Goal: Task Accomplishment & Management: Manage account settings

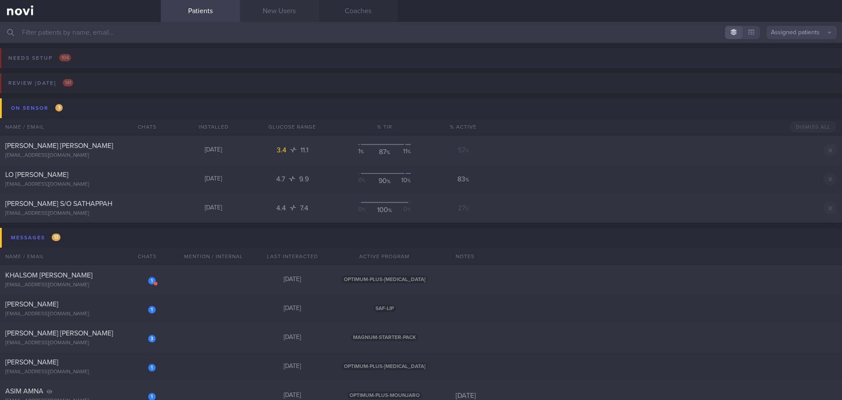
click at [278, 16] on link "New Users" at bounding box center [279, 11] width 79 height 22
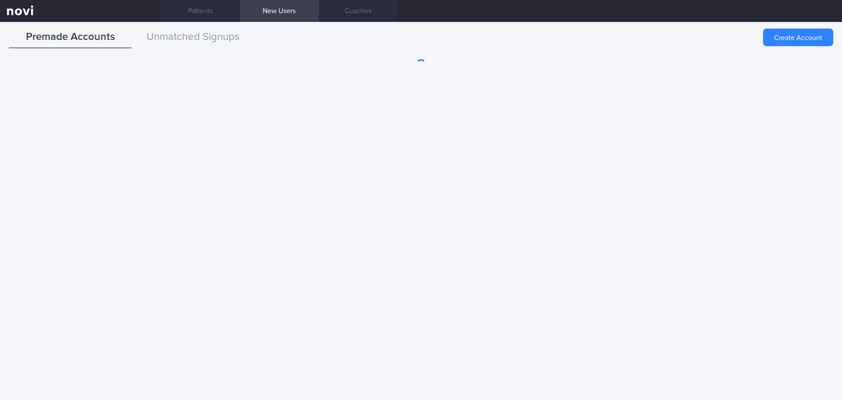
click at [813, 29] on button "Create Account" at bounding box center [798, 38] width 70 height 18
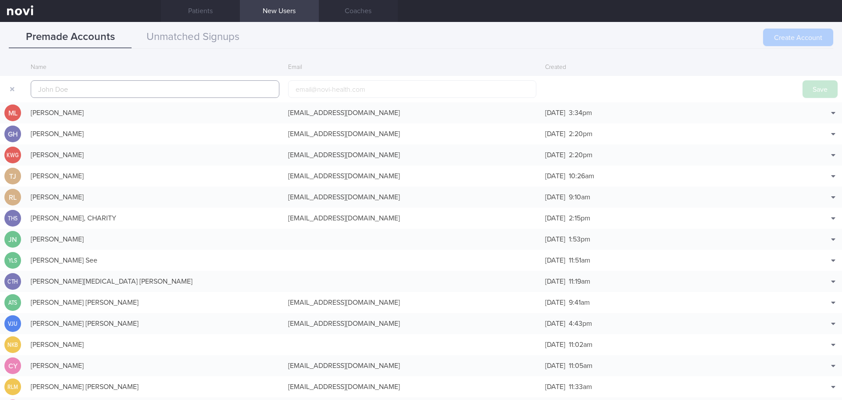
click at [94, 88] on input "text" at bounding box center [155, 89] width 249 height 18
paste input "[PERSON_NAME] ([GEOGRAPHIC_DATA])"
type input "[PERSON_NAME] ([GEOGRAPHIC_DATA])"
click at [810, 83] on button "Save" at bounding box center [820, 89] width 35 height 18
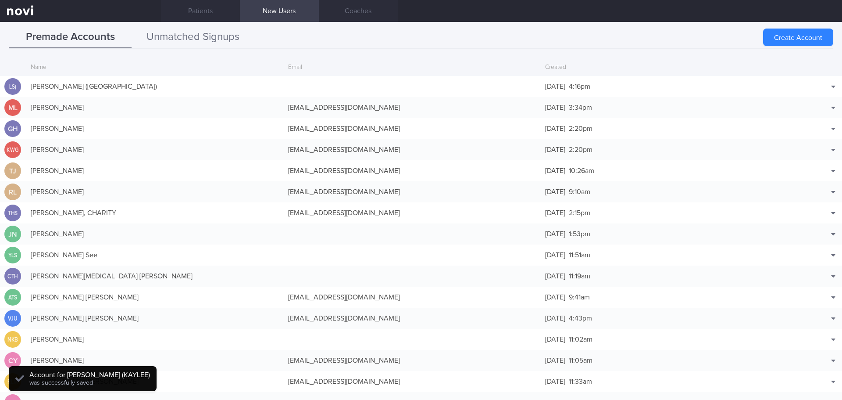
click at [210, 31] on button "Unmatched Signups" at bounding box center [193, 37] width 123 height 22
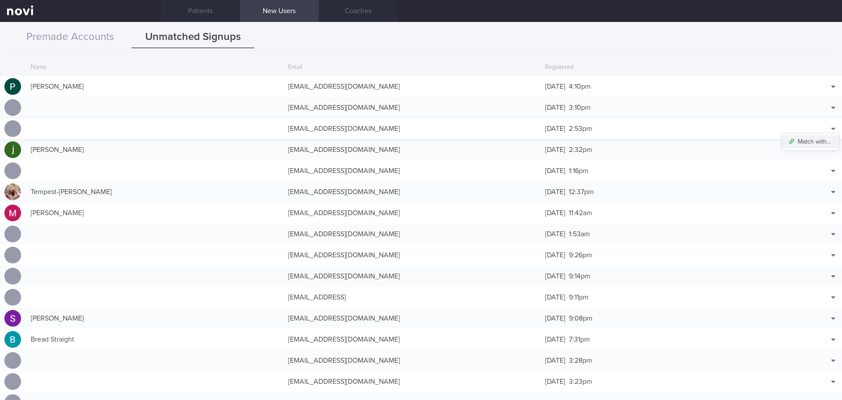
click at [822, 140] on button "Match with..." at bounding box center [810, 141] width 57 height 13
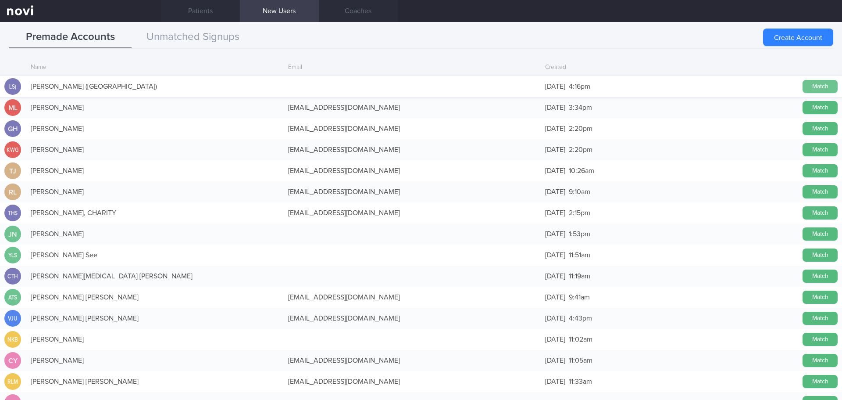
click at [807, 81] on button "Match" at bounding box center [820, 86] width 35 height 13
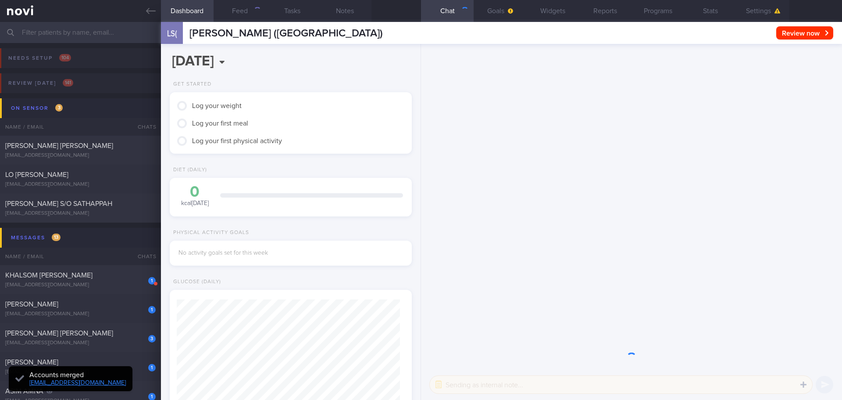
scroll to position [110, 220]
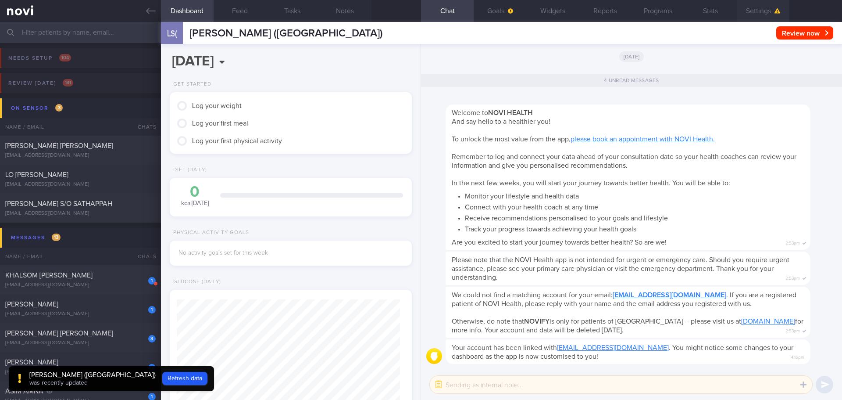
click at [759, 15] on button "Settings" at bounding box center [763, 11] width 53 height 22
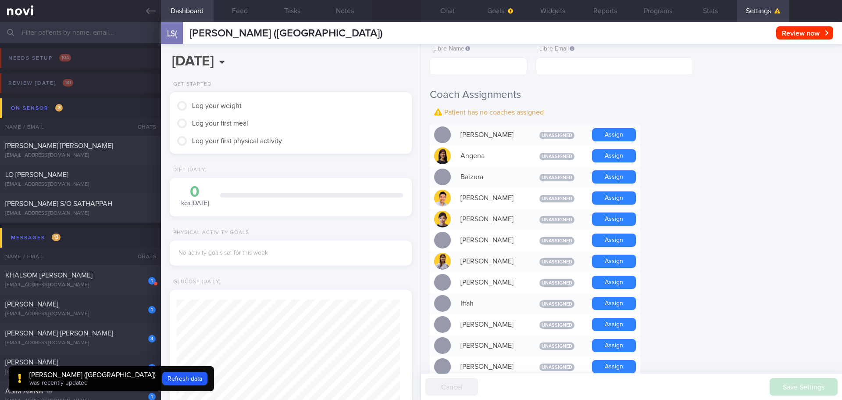
scroll to position [219, 0]
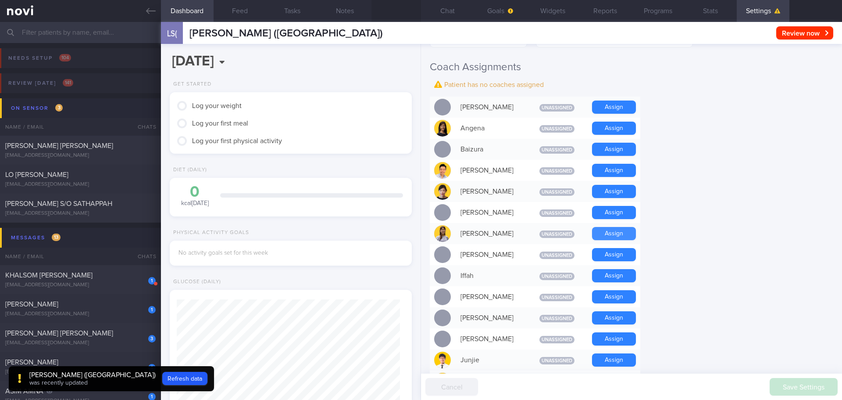
click at [622, 234] on button "Assign" at bounding box center [614, 233] width 44 height 13
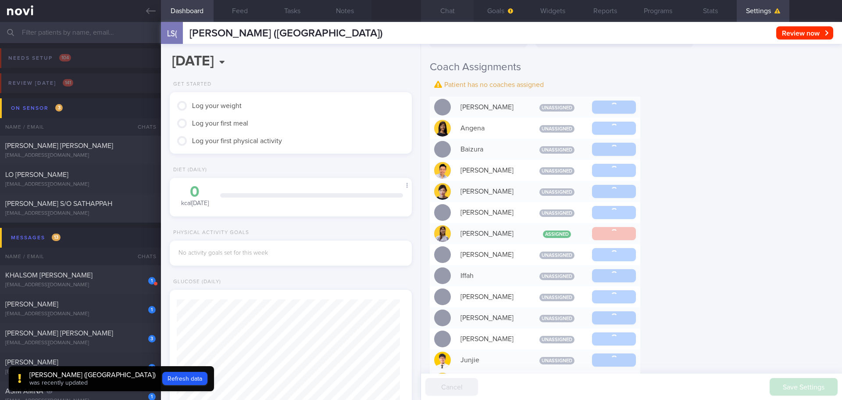
click at [458, 8] on button "Chat" at bounding box center [447, 11] width 53 height 22
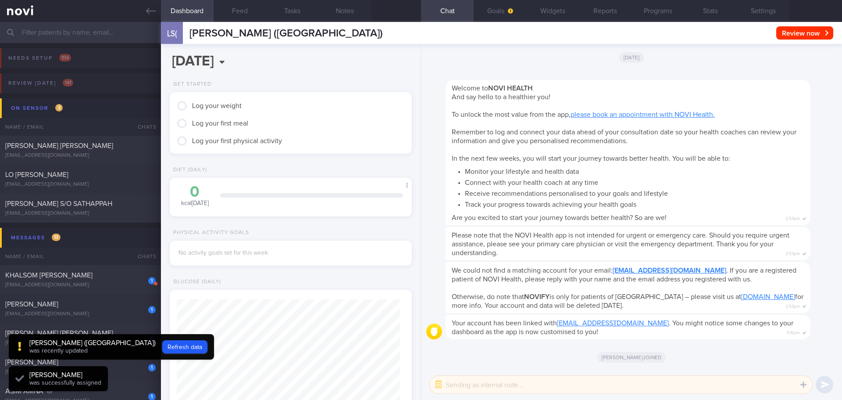
scroll to position [111, 224]
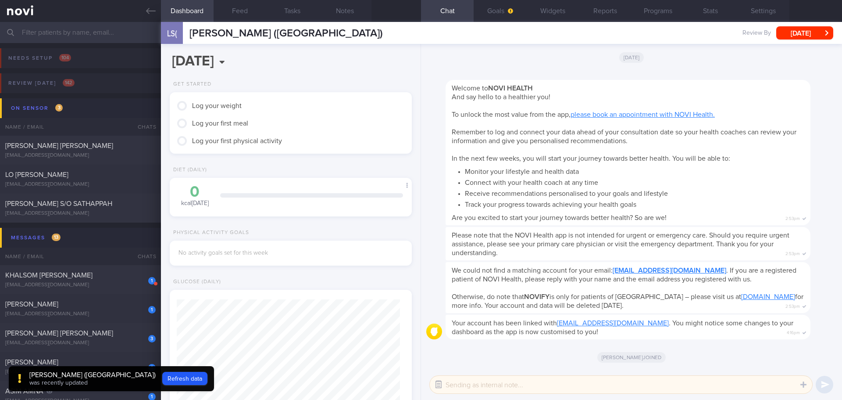
click at [440, 381] on button "button" at bounding box center [439, 384] width 16 height 16
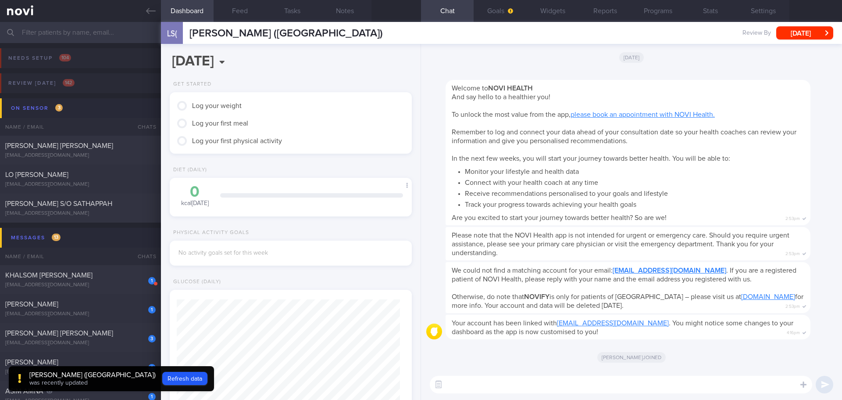
click at [459, 381] on textarea at bounding box center [621, 385] width 383 height 18
type textarea "Hi"
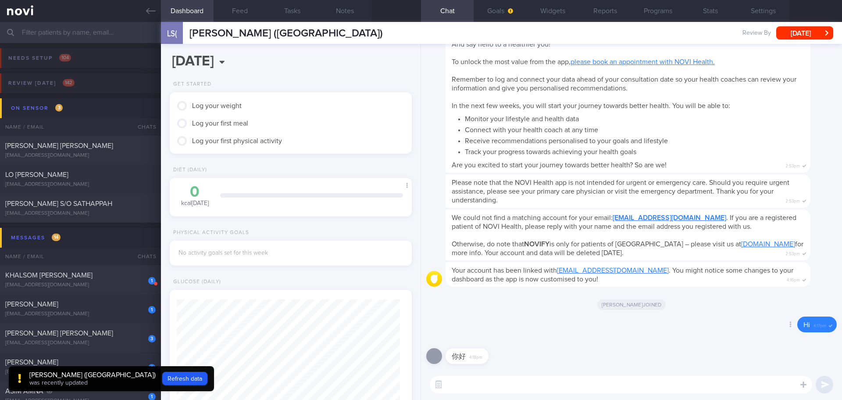
click at [537, 324] on div "Delete Hi 4:17pm" at bounding box center [631, 326] width 411 height 21
click at [545, 335] on div "Delete Hi 4:17pm" at bounding box center [631, 326] width 411 height 21
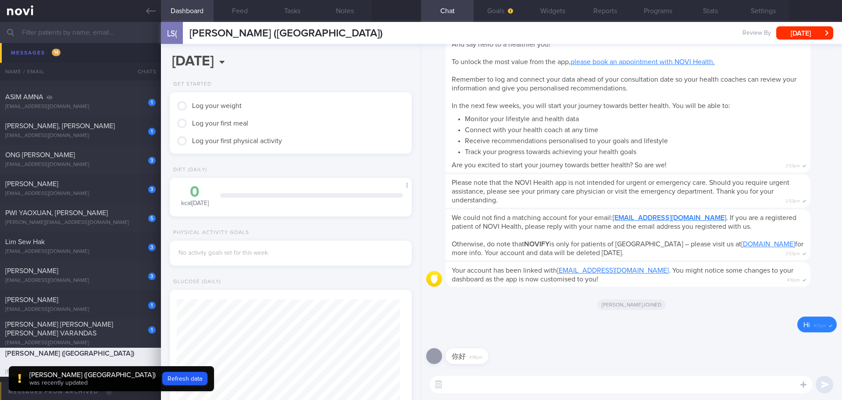
scroll to position [307, 0]
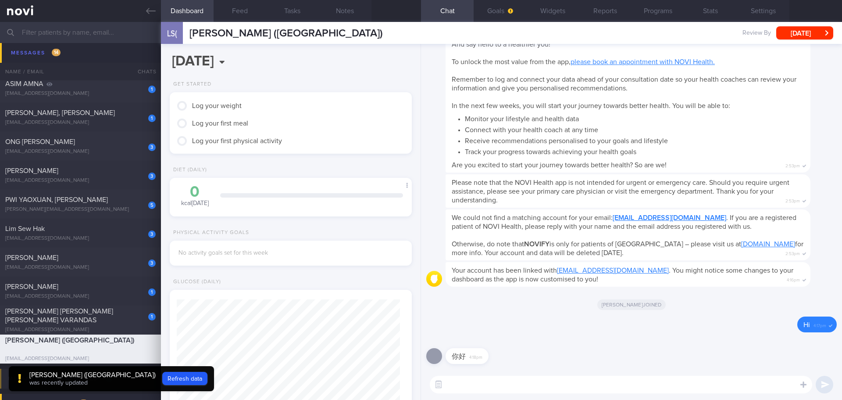
drag, startPoint x: 107, startPoint y: 235, endPoint x: 549, endPoint y: 381, distance: 466.2
click at [554, 373] on div "​ ​" at bounding box center [631, 384] width 421 height 31
click at [548, 383] on textarea at bounding box center [621, 385] width 383 height 18
click at [500, 21] on button "Goals" at bounding box center [500, 11] width 53 height 22
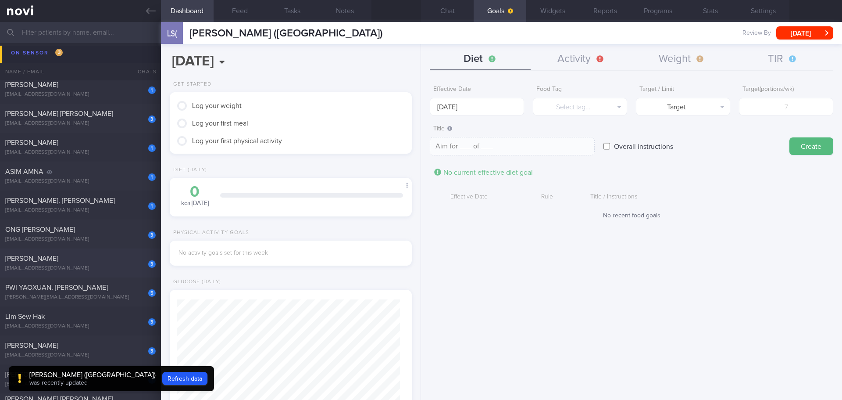
scroll to position [176, 0]
